Goal: Task Accomplishment & Management: Manage account settings

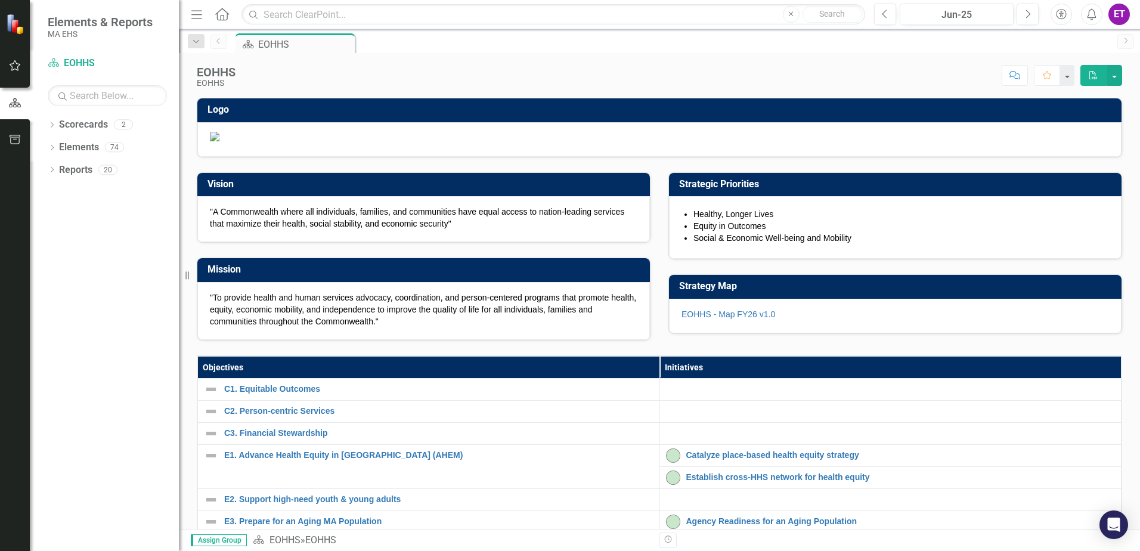
click at [45, 131] on div "Dropdown Scorecards 2 Dropdown EOHHS AGE Dropdown Elements 74 Dropdown Objectiv…" at bounding box center [104, 333] width 149 height 436
click at [52, 120] on div "Dropdown Scorecards 2" at bounding box center [113, 126] width 131 height 23
click at [53, 149] on icon "Dropdown" at bounding box center [52, 148] width 8 height 7
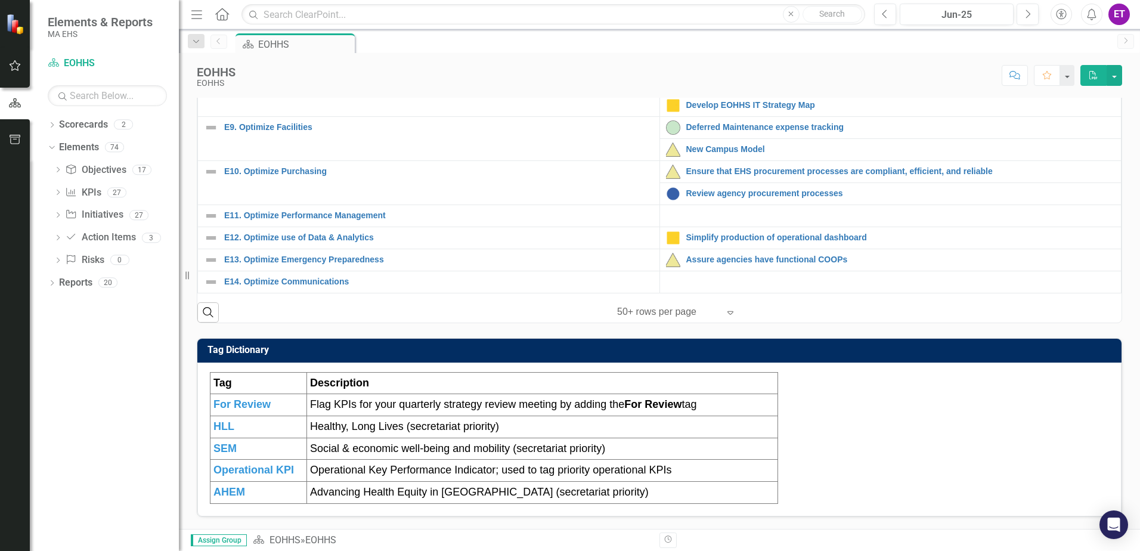
scroll to position [368, 0]
click at [57, 209] on div "Dropdown Initiative Initiatives 27" at bounding box center [116, 216] width 125 height 23
click at [134, 216] on div "27" at bounding box center [138, 215] width 19 height 10
click at [61, 218] on icon "Dropdown" at bounding box center [58, 216] width 8 height 7
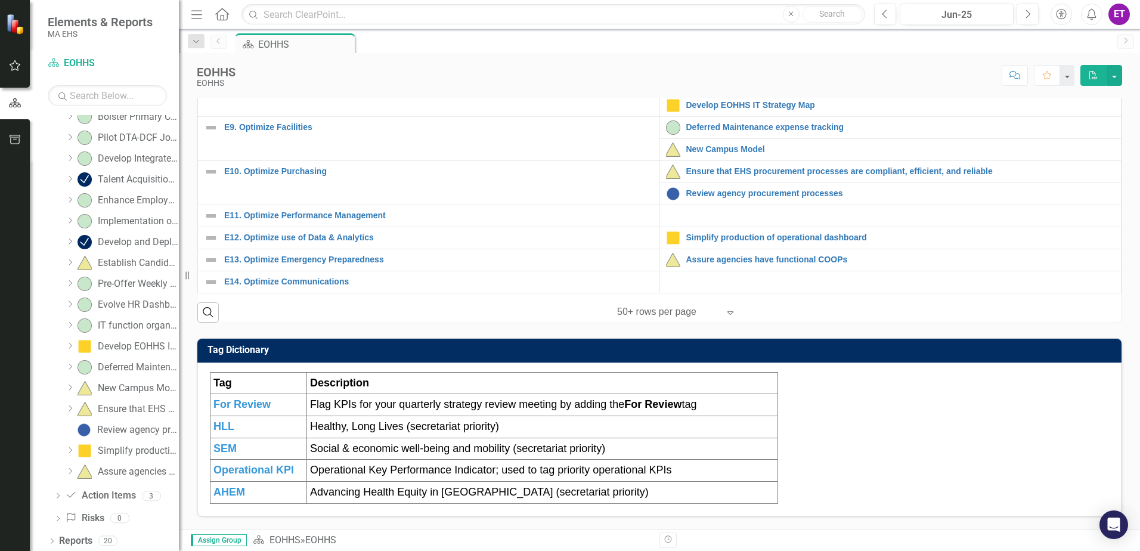
scroll to position [308, 0]
click at [71, 410] on div "Dropdown" at bounding box center [70, 406] width 9 height 10
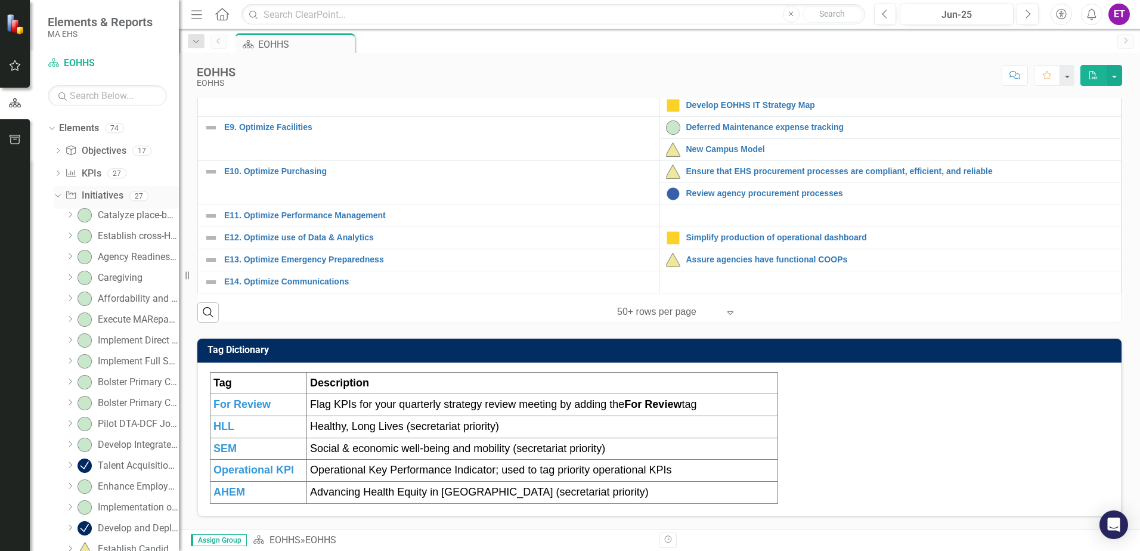
scroll to position [10, 0]
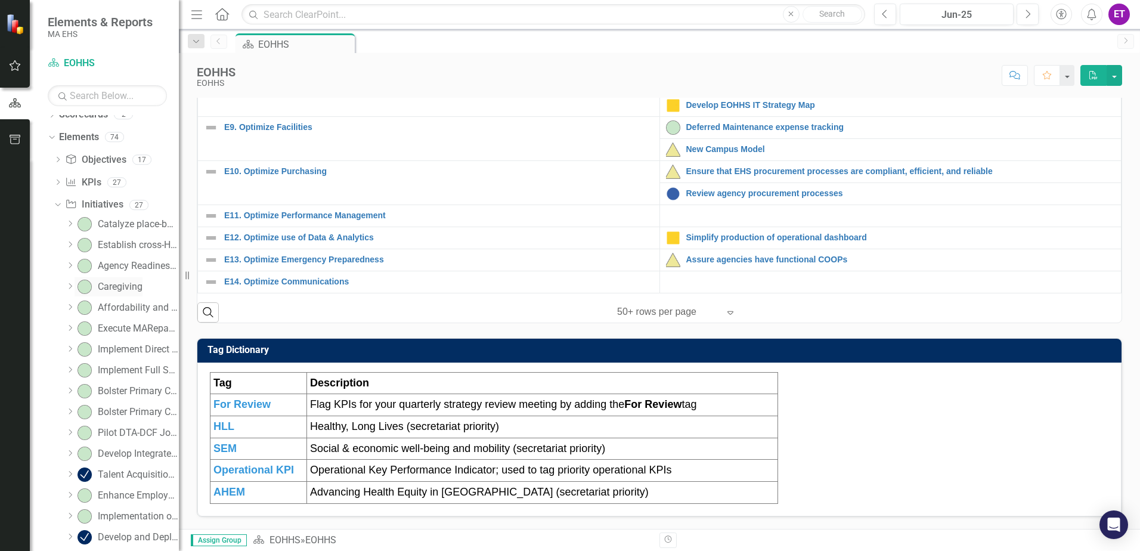
click at [110, 284] on div "Caregiving" at bounding box center [120, 286] width 45 height 11
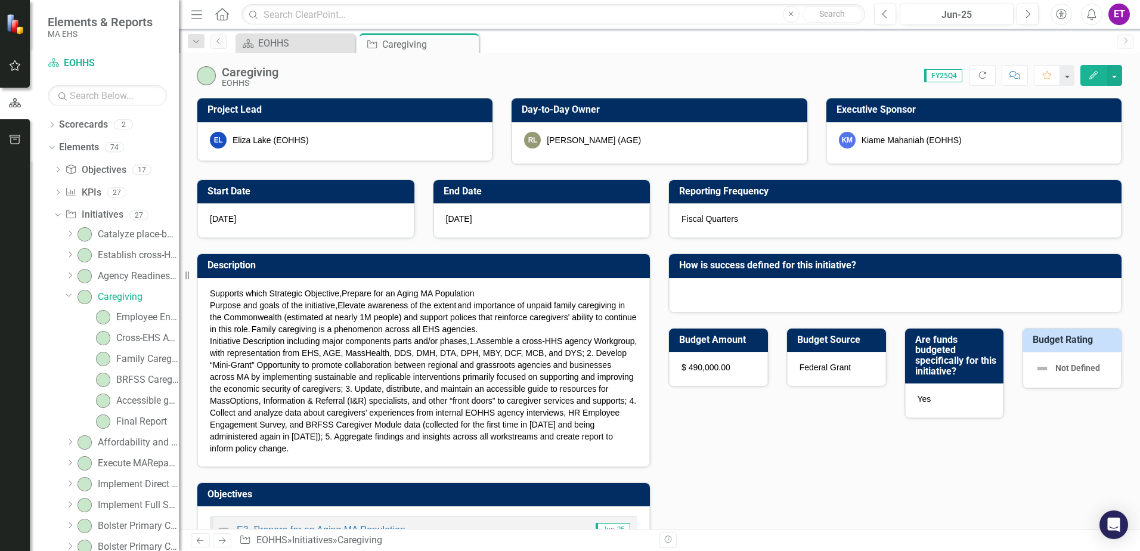
checkbox input "true"
checkbox input "false"
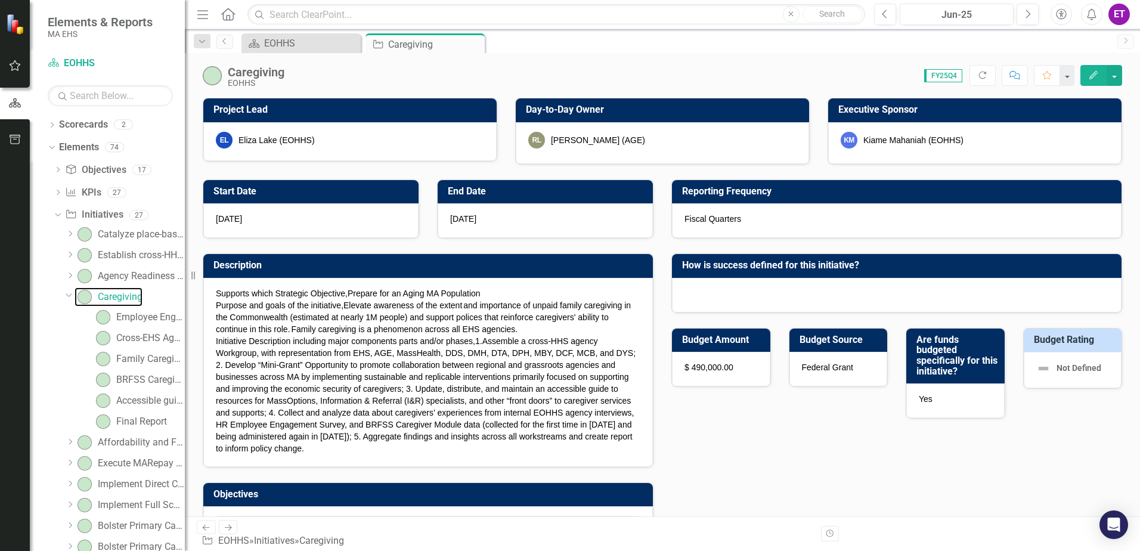
drag, startPoint x: 187, startPoint y: 277, endPoint x: 185, endPoint y: 283, distance: 6.4
click at [185, 283] on div "Resize" at bounding box center [190, 275] width 10 height 551
checkbox input "true"
